Goal: Transaction & Acquisition: Subscribe to service/newsletter

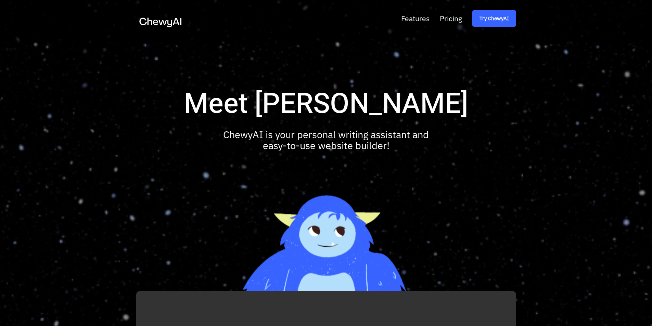
scroll to position [411, 0]
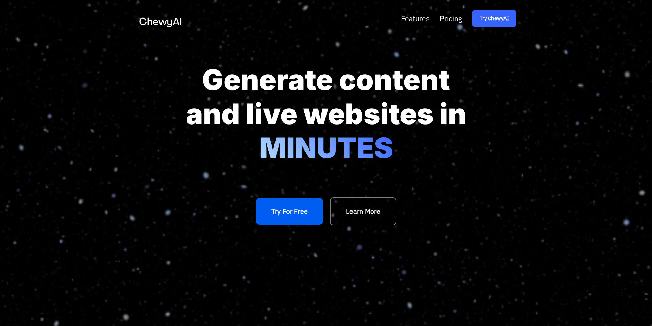
click at [500, 17] on span "Try ChewyAI" at bounding box center [494, 18] width 29 height 9
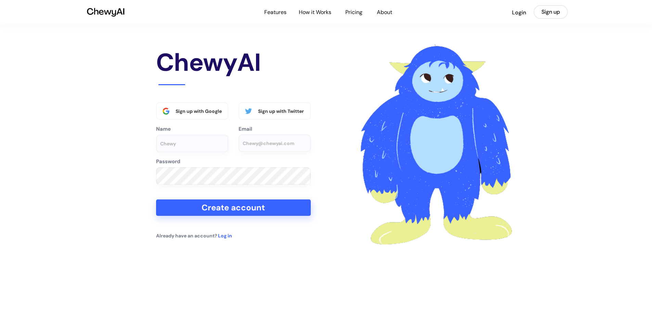
click at [374, 13] on div "Features How it Works Pricing About" at bounding box center [328, 12] width 129 height 9
click at [385, 12] on div "About" at bounding box center [385, 12] width 16 height 9
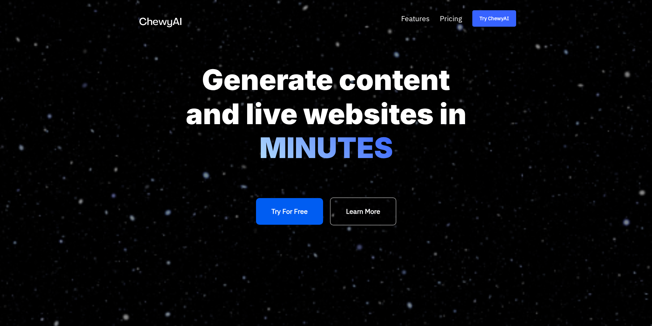
click at [287, 229] on section "Features Pricing Try ChewyAI Generate content and live websites in MINUTES Try …" at bounding box center [326, 145] width 652 height 291
click at [292, 207] on link "Try For Free" at bounding box center [289, 211] width 67 height 27
